Goal: Task Accomplishment & Management: Use online tool/utility

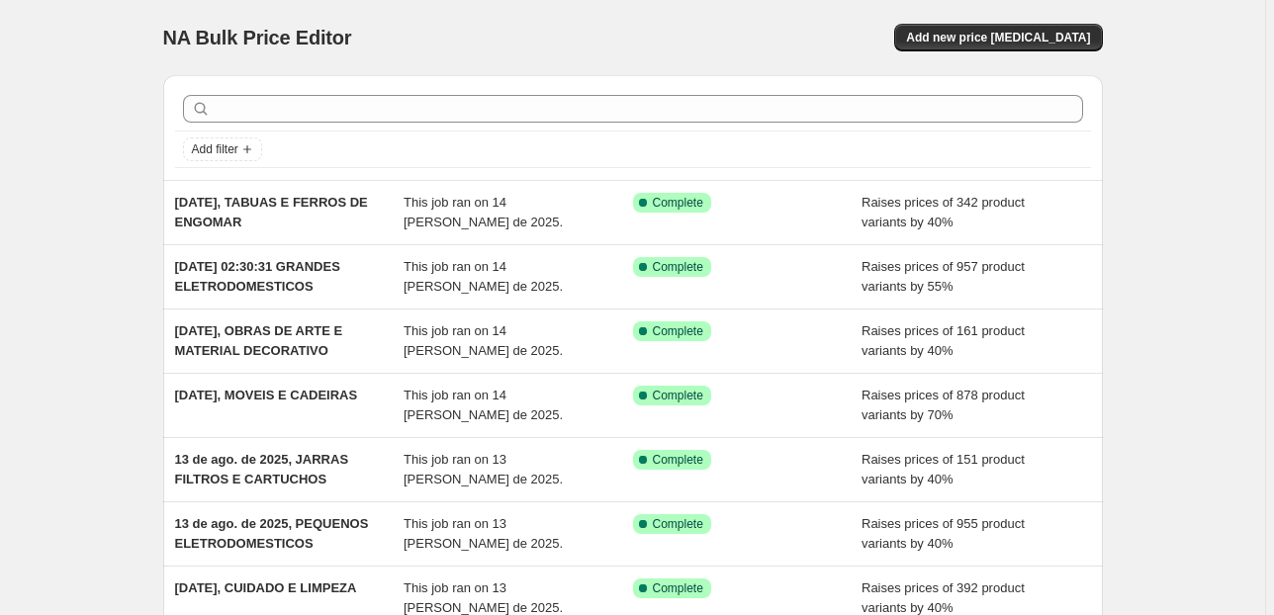
click at [1014, 20] on div "NA Bulk Price Editor. This page is ready NA Bulk Price Editor Add new price [ME…" at bounding box center [633, 37] width 940 height 75
click at [1012, 41] on span "Add new price [MEDICAL_DATA]" at bounding box center [998, 38] width 184 height 16
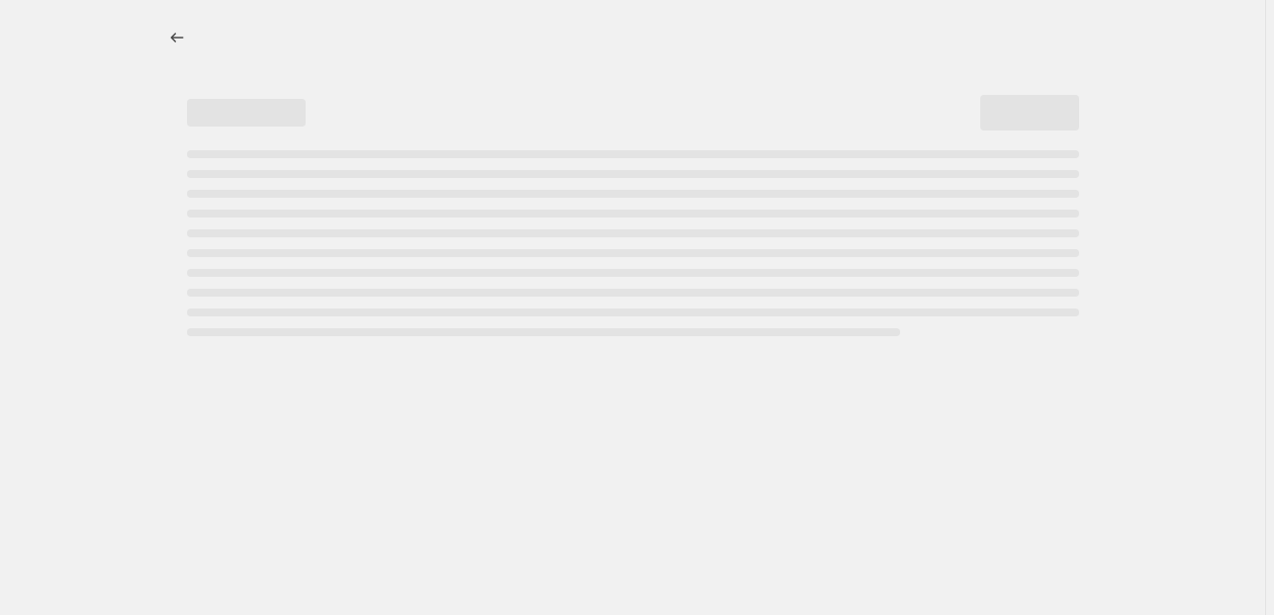
select select "percentage"
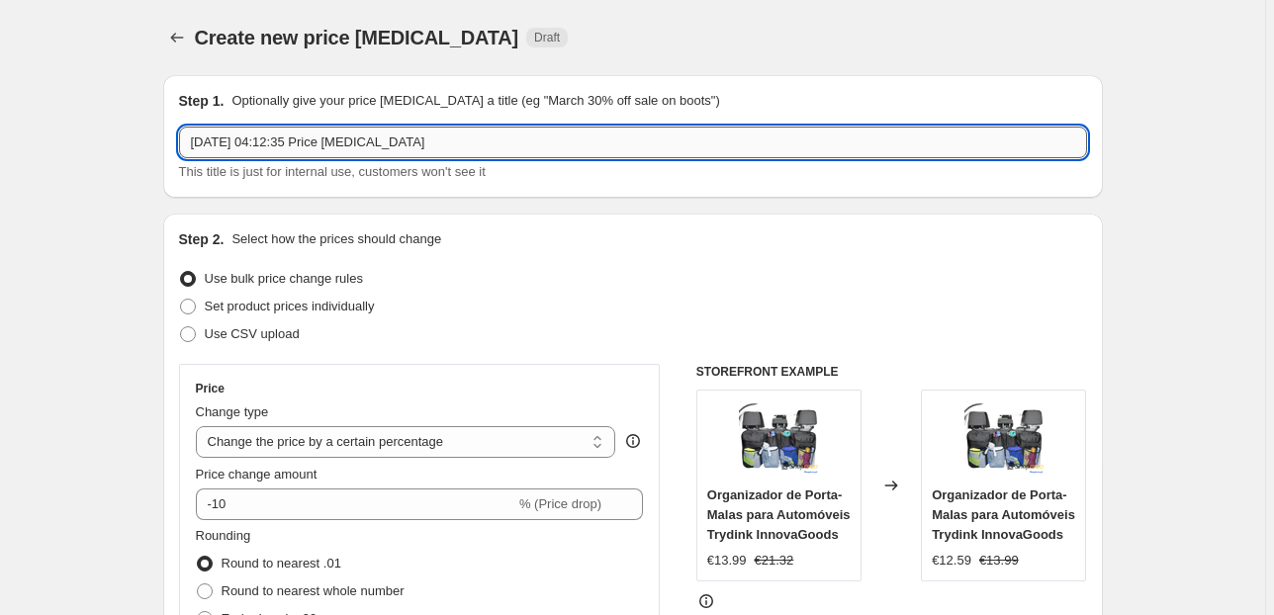
drag, startPoint x: 444, startPoint y: 148, endPoint x: 274, endPoint y: 136, distance: 170.6
click at [274, 136] on input "[DATE] 04:12:35 Price [MEDICAL_DATA]" at bounding box center [633, 143] width 908 height 32
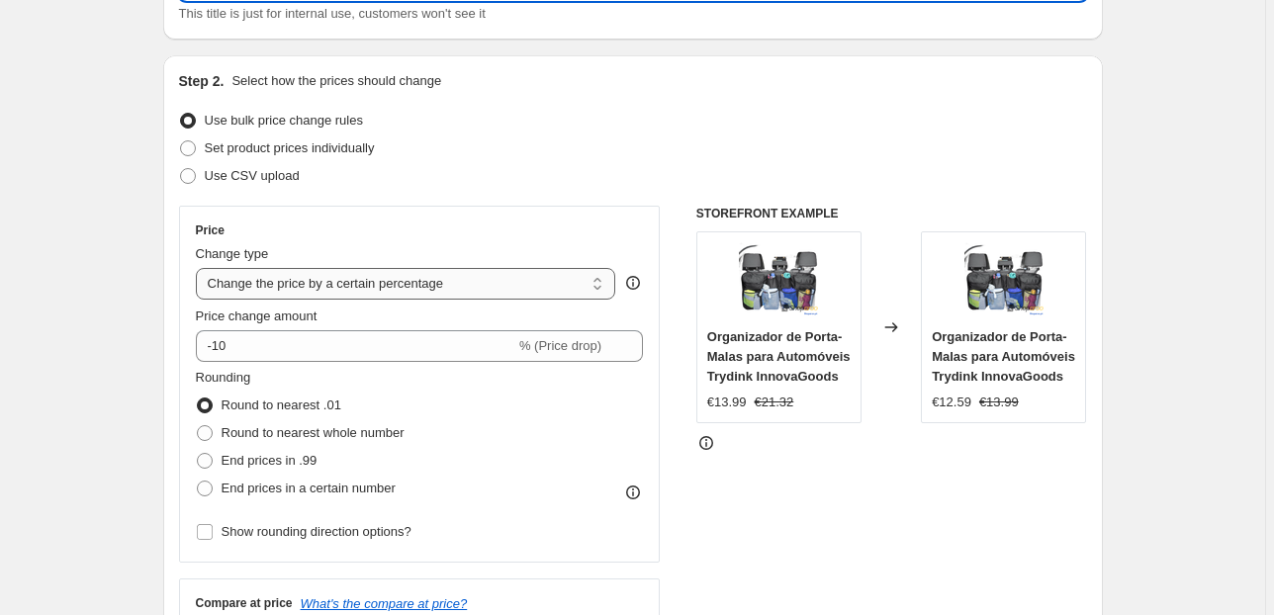
type input "[DATE], TALHERES, LOUÇAS E CRISTALEIRA"
click at [324, 270] on select "Change the price to a certain amount Change the price by a certain amount Chang…" at bounding box center [406, 284] width 420 height 32
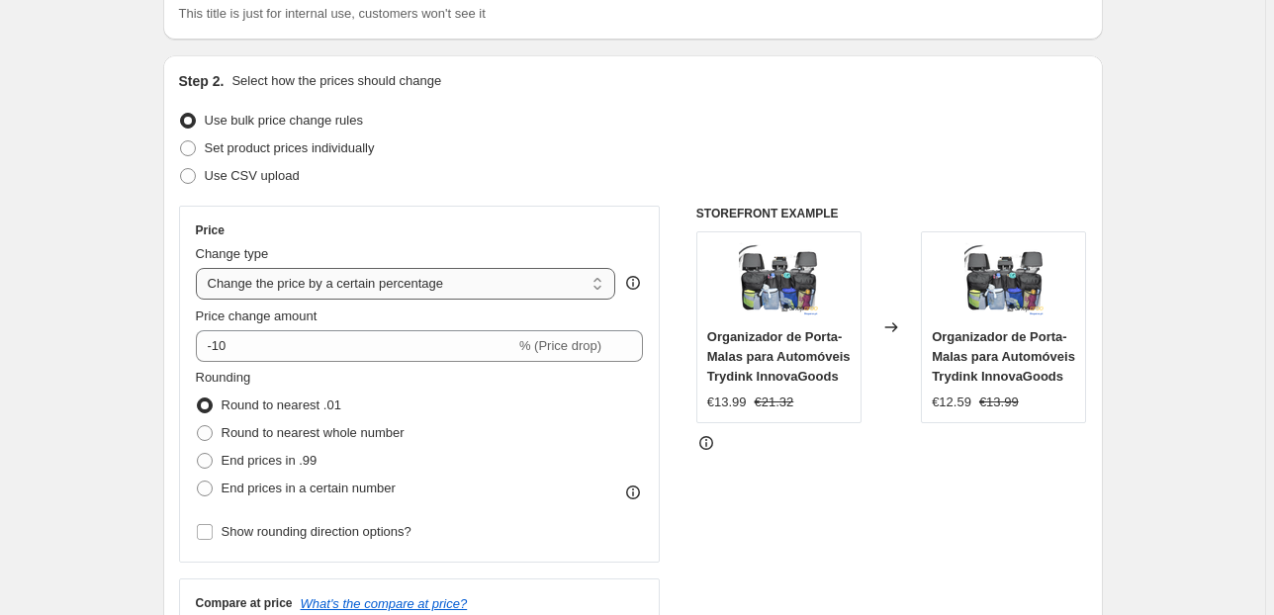
click at [324, 271] on select "Change the price to a certain amount Change the price by a certain amount Chang…" at bounding box center [406, 284] width 420 height 32
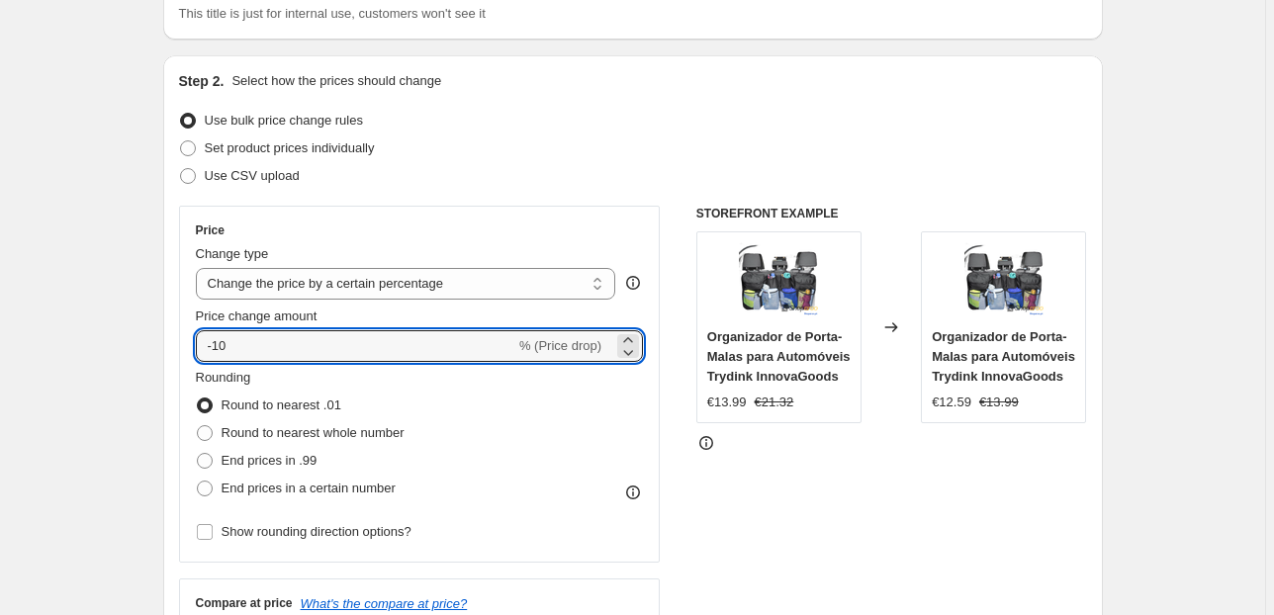
drag, startPoint x: 142, startPoint y: 351, endPoint x: 132, endPoint y: 351, distance: 10.9
drag, startPoint x: 263, startPoint y: 352, endPoint x: 107, endPoint y: 359, distance: 156.4
type input "30"
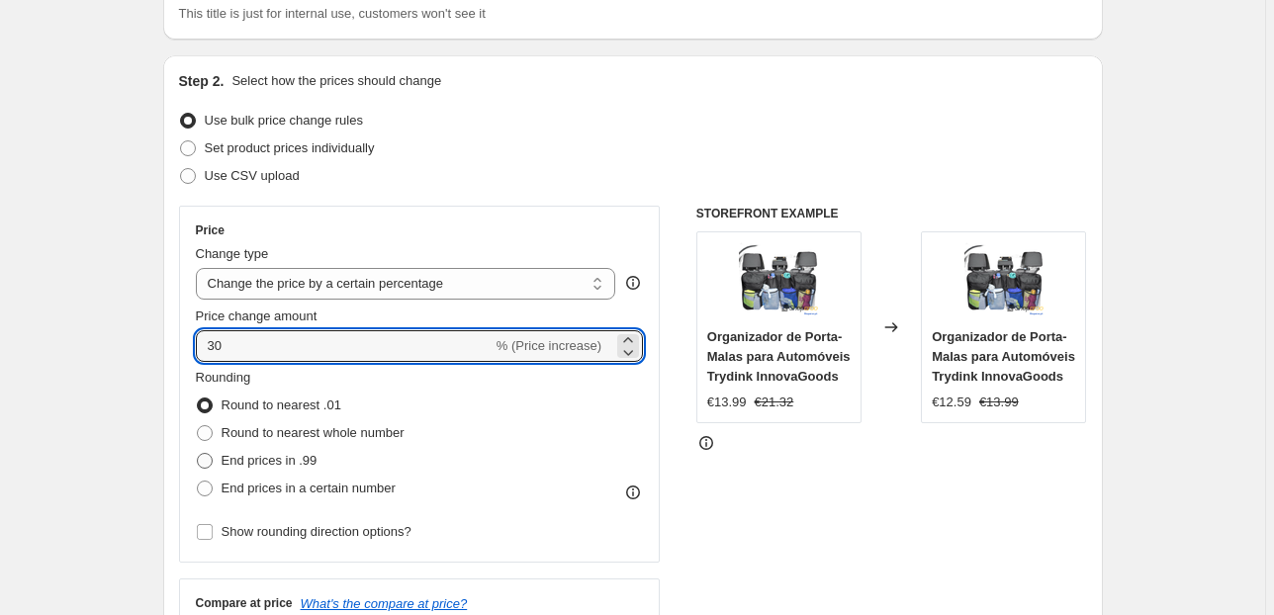
click at [284, 459] on span "End prices in .99" at bounding box center [270, 460] width 96 height 15
click at [198, 454] on input "End prices in .99" at bounding box center [197, 453] width 1 height 1
radio input "true"
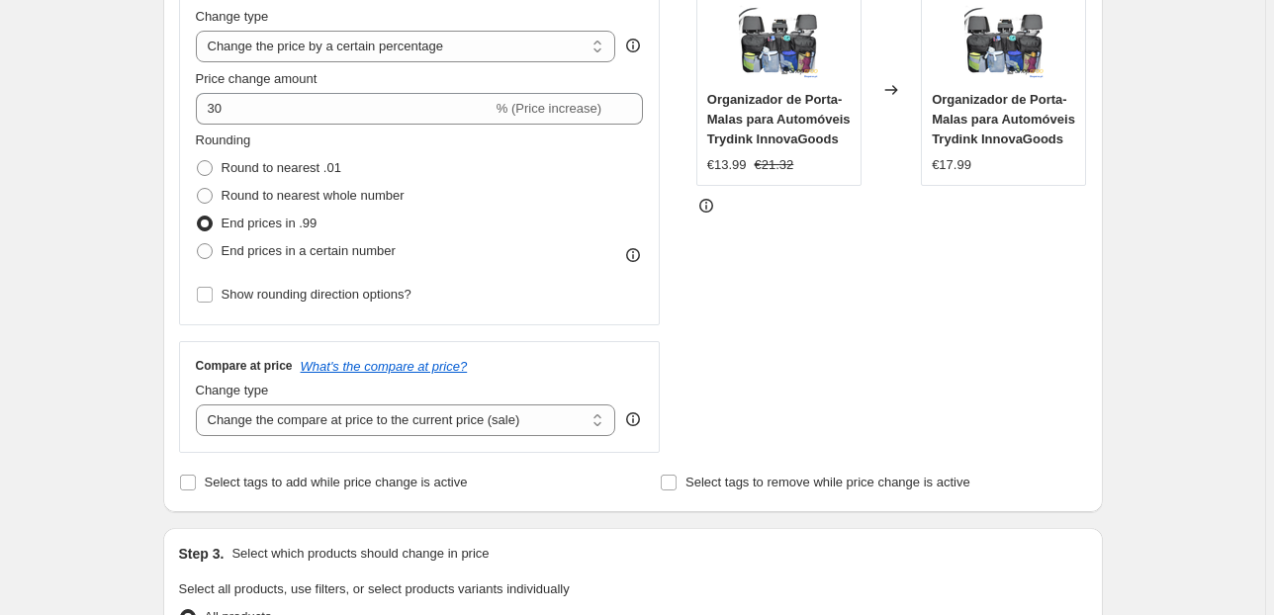
scroll to position [475, 0]
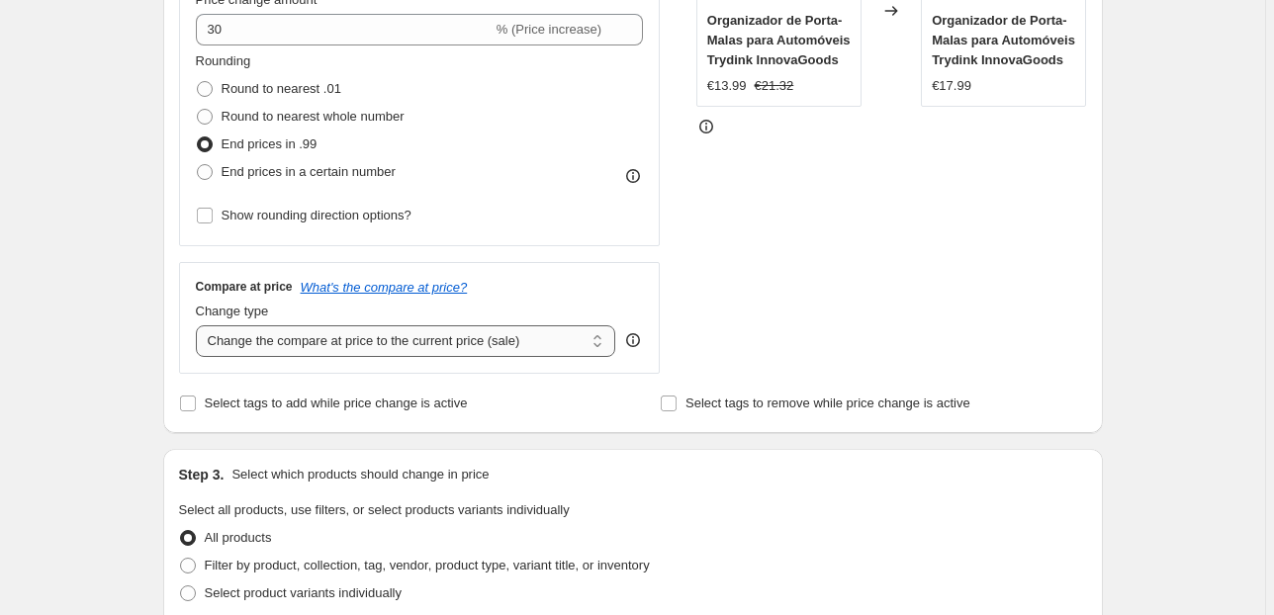
drag, startPoint x: 496, startPoint y: 325, endPoint x: 515, endPoint y: 355, distance: 35.7
click at [496, 327] on select "Change the compare at price to the current price (sale) Change the compare at p…" at bounding box center [406, 341] width 420 height 32
select select "pp"
click at [199, 325] on select "Change the compare at price to the current price (sale) Change the compare at p…" at bounding box center [406, 341] width 420 height 32
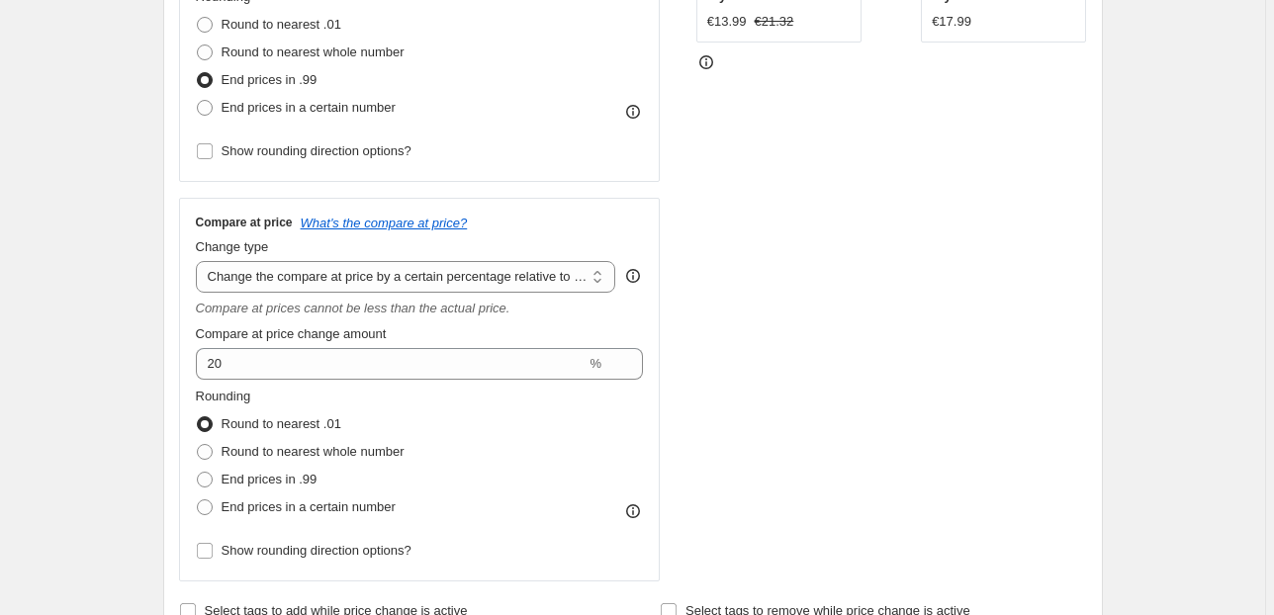
scroll to position [633, 0]
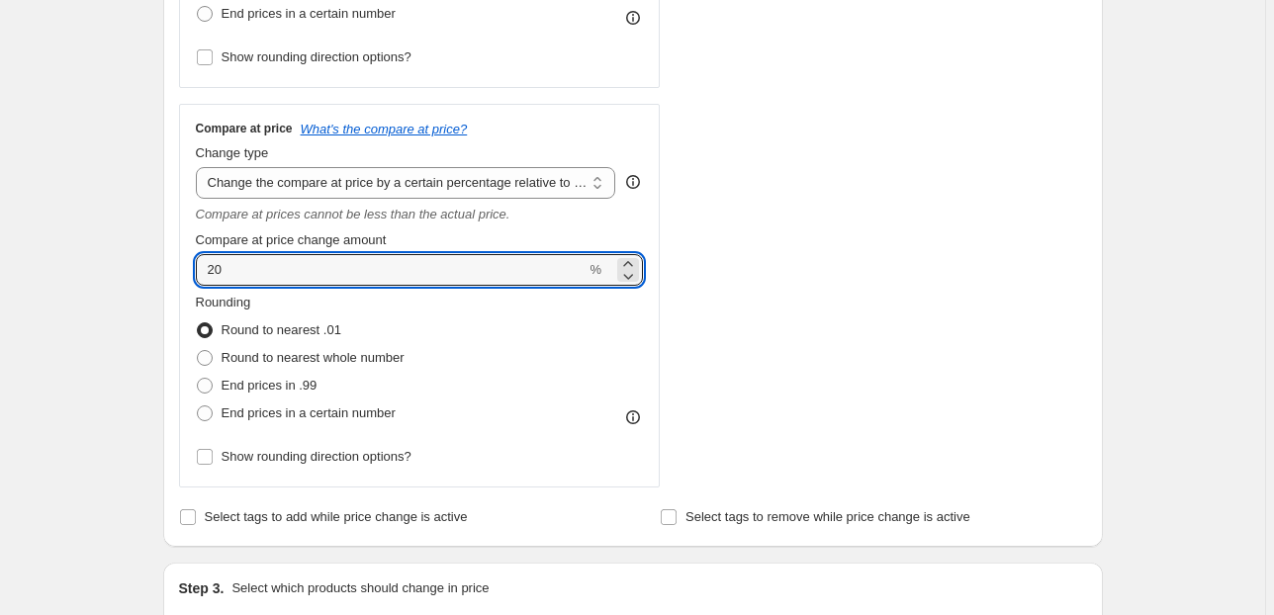
drag, startPoint x: 236, startPoint y: 279, endPoint x: 168, endPoint y: 293, distance: 69.6
click at [184, 283] on div "Compare at price What's the compare at price? Change type Change the compare at…" at bounding box center [420, 296] width 482 height 384
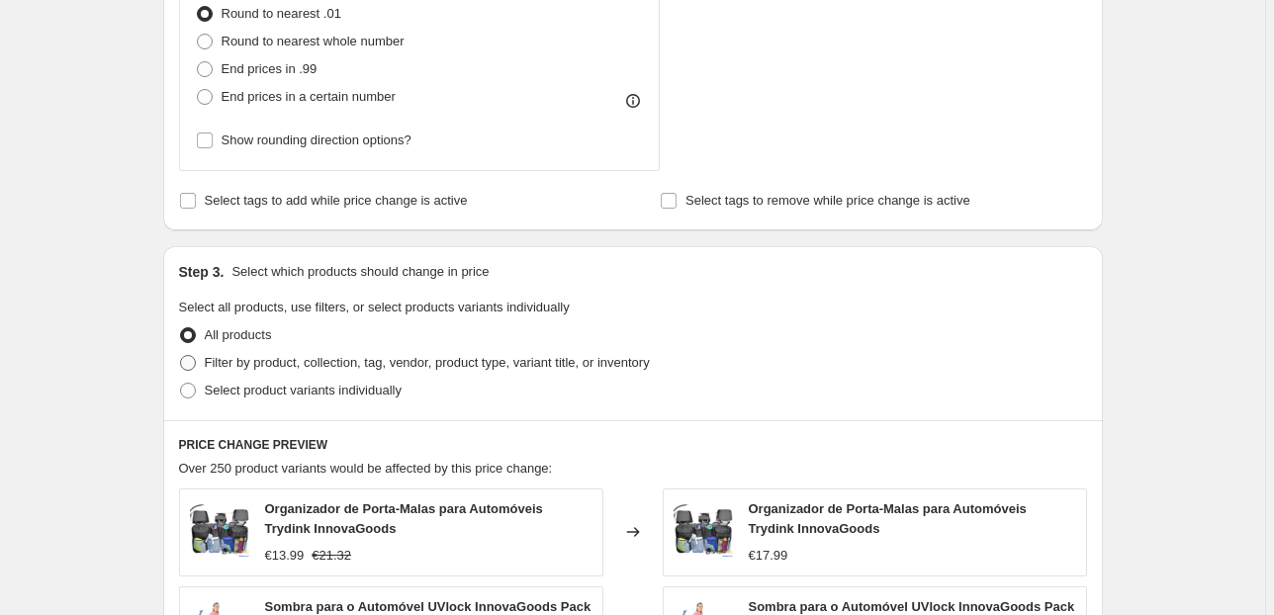
type input "75"
click at [326, 364] on span "Filter by product, collection, tag, vendor, product type, variant title, or inv…" at bounding box center [427, 362] width 445 height 15
click at [181, 356] on input "Filter by product, collection, tag, vendor, product type, variant title, or inv…" at bounding box center [180, 355] width 1 height 1
radio input "true"
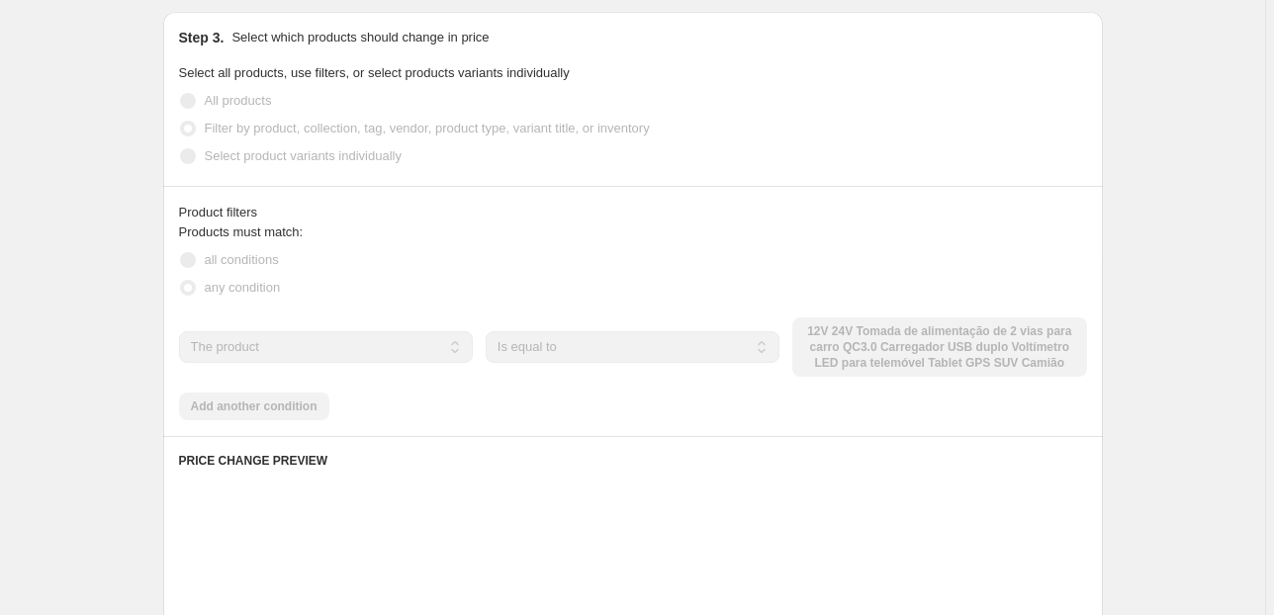
scroll to position [1187, 0]
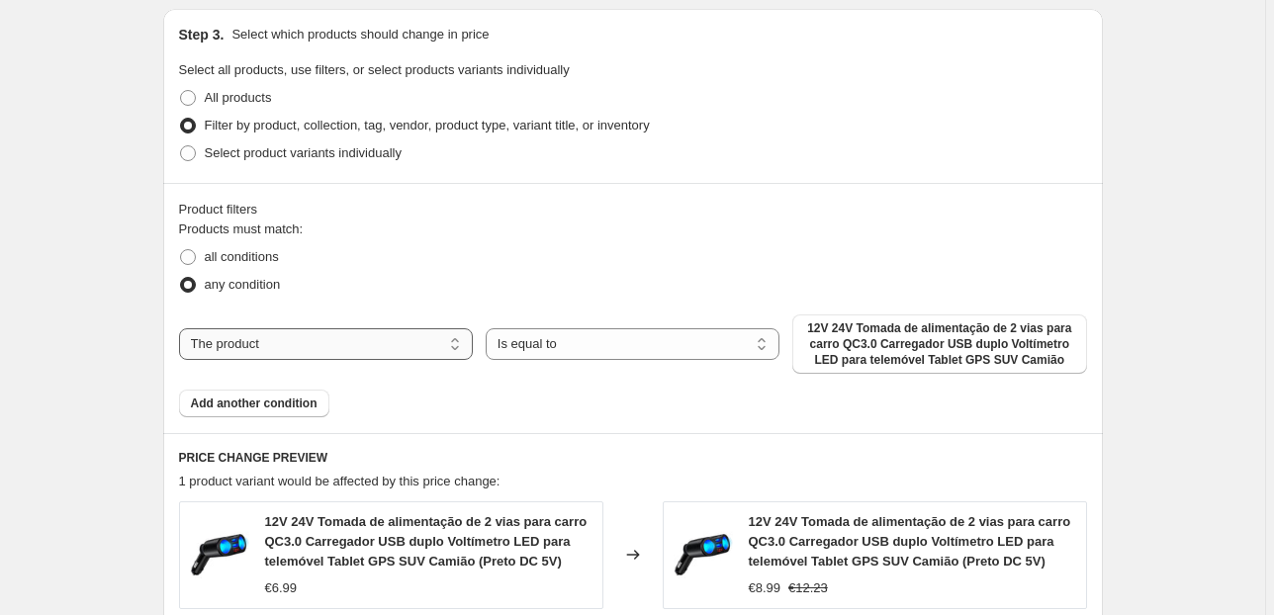
click at [422, 346] on select "The product The product's collection The product's tag The product's vendor The…" at bounding box center [326, 344] width 294 height 32
select select "collection"
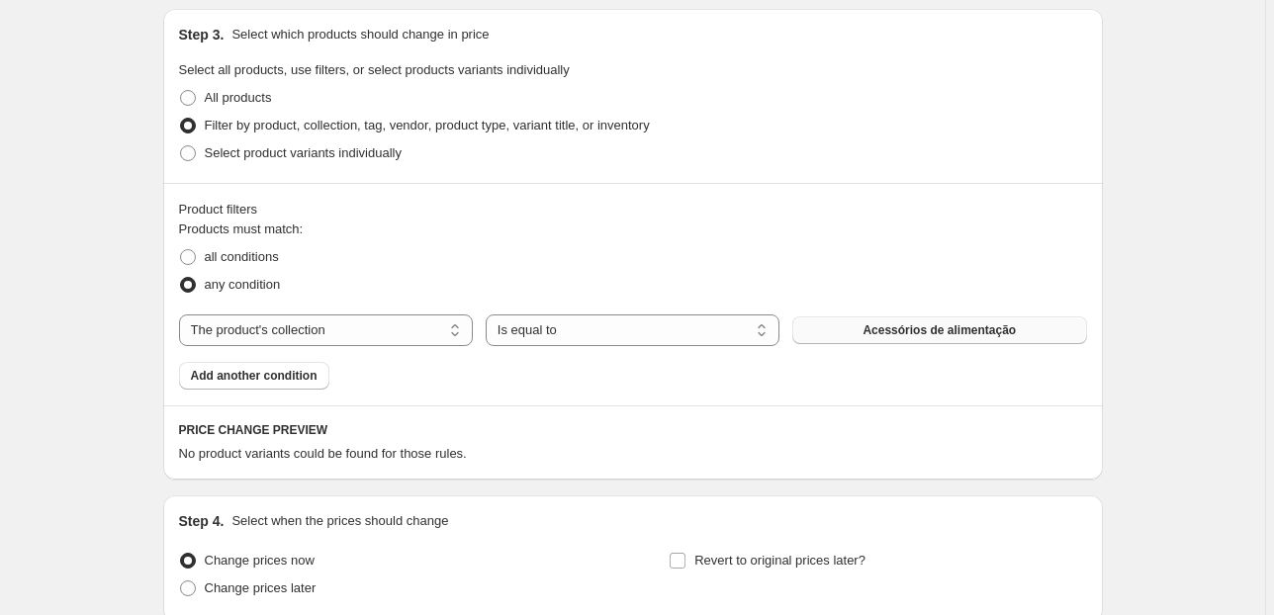
click at [832, 332] on button "Acessórios de alimentação" at bounding box center [939, 331] width 294 height 28
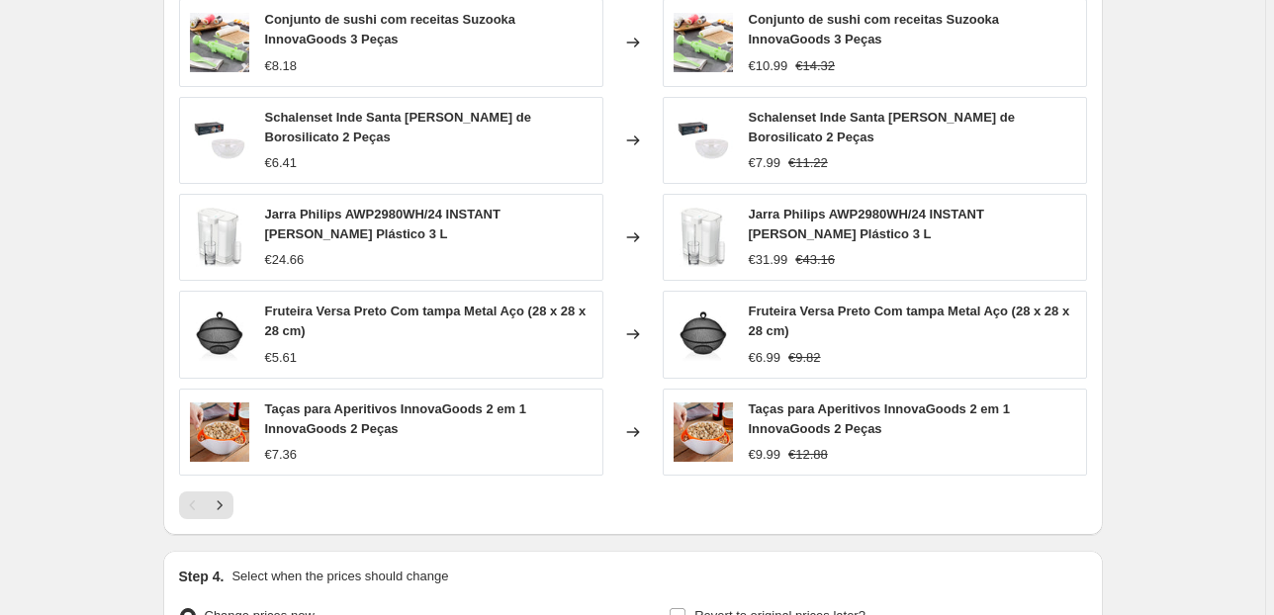
scroll to position [1884, 0]
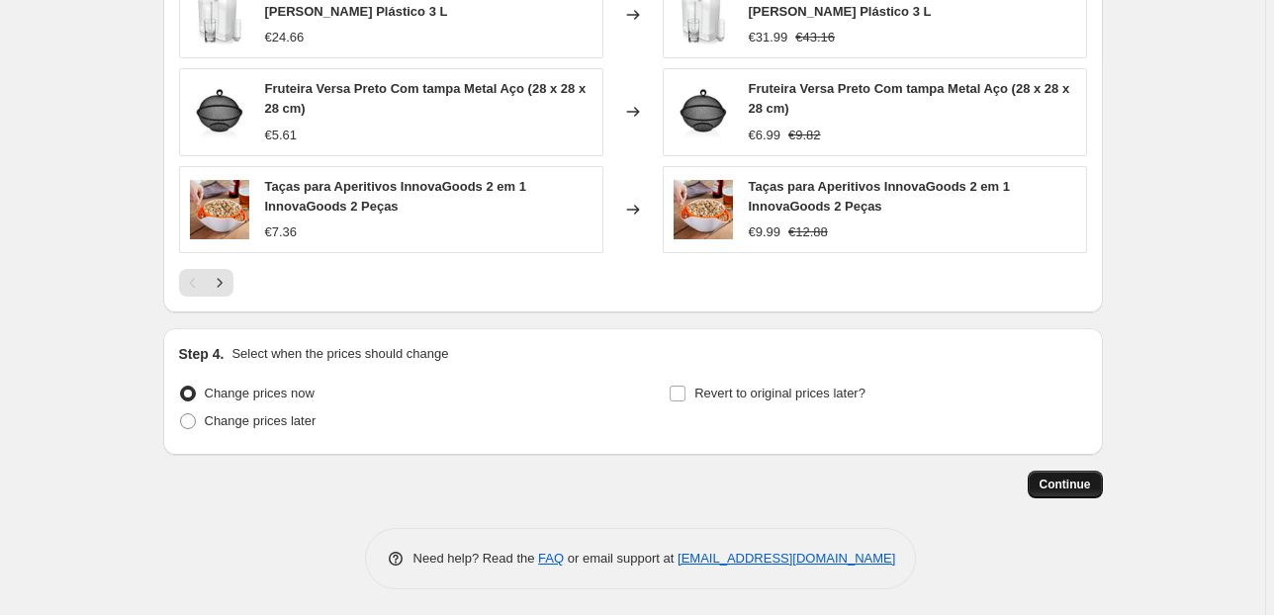
click at [1073, 477] on span "Continue" at bounding box center [1065, 485] width 51 height 16
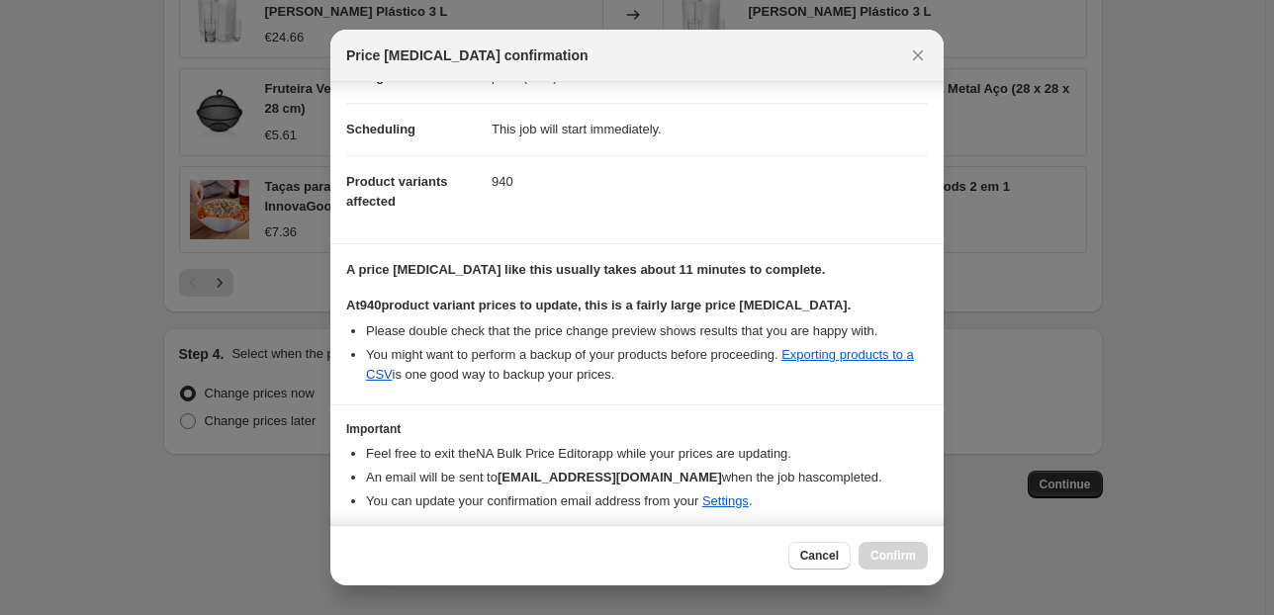
scroll to position [202, 0]
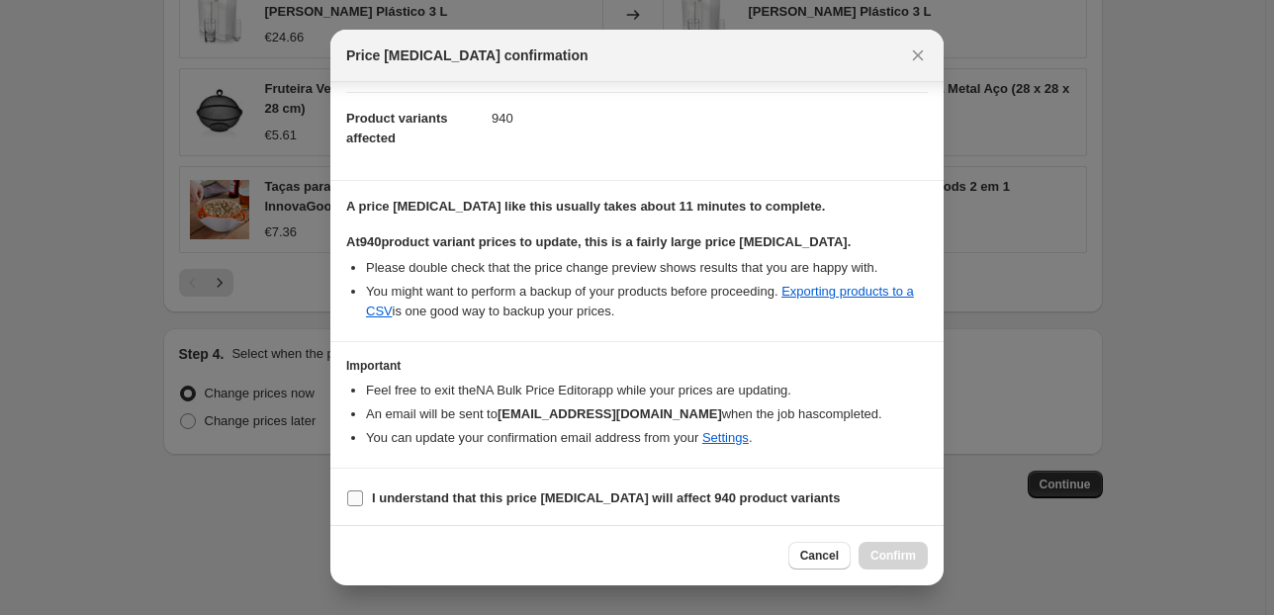
click at [428, 499] on b "I understand that this price [MEDICAL_DATA] will affect 940 product variants" at bounding box center [606, 498] width 468 height 15
click at [363, 499] on input "I understand that this price [MEDICAL_DATA] will affect 940 product variants" at bounding box center [355, 499] width 16 height 16
checkbox input "true"
click at [887, 546] on button "Confirm" at bounding box center [893, 556] width 69 height 28
